Goal: Task Accomplishment & Management: Manage account settings

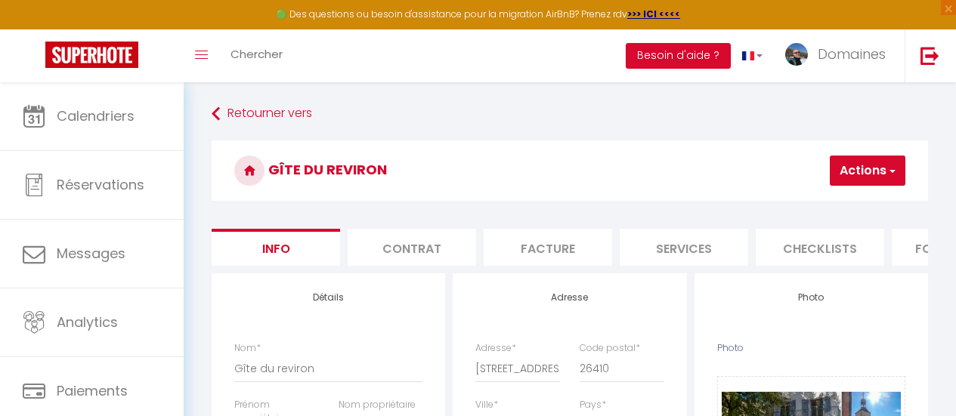
select select "5"
select select "4"
select select "2"
select select "1"
select select "16:00"
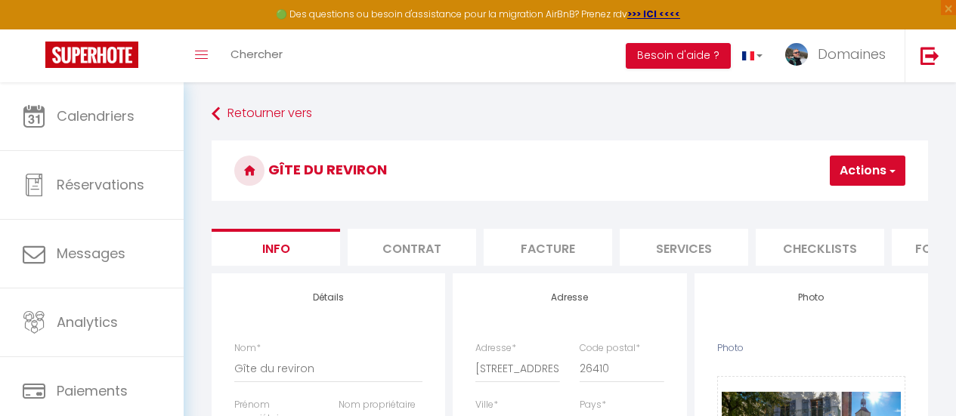
select select "23:45"
select select "11:00"
select select "30"
select select "120"
select select
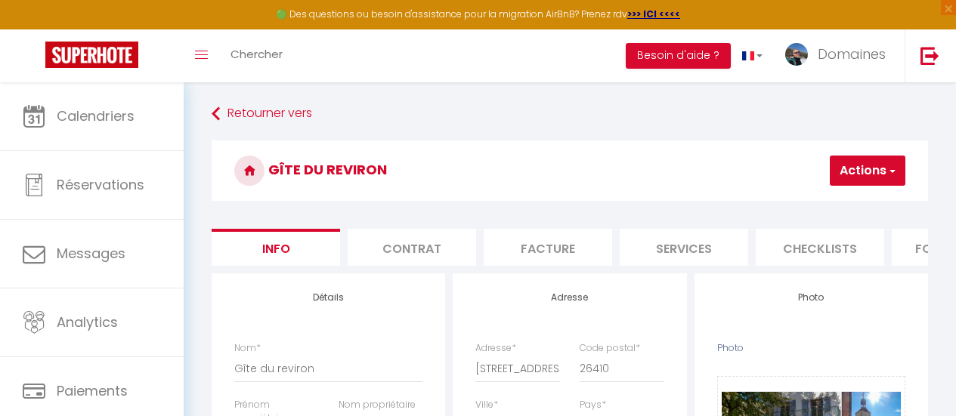
select select "28"
